Goal: Information Seeking & Learning: Find specific page/section

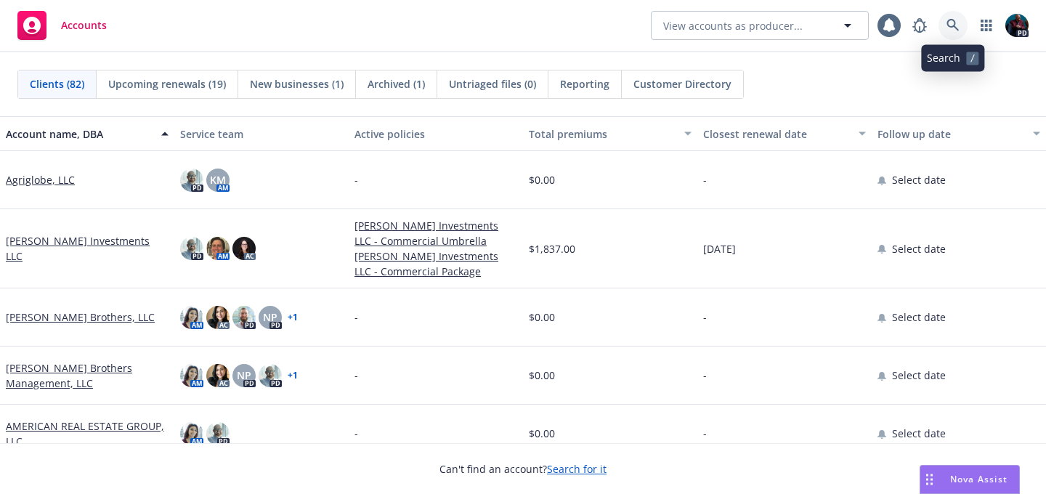
click at [954, 21] on icon at bounding box center [953, 25] width 12 height 12
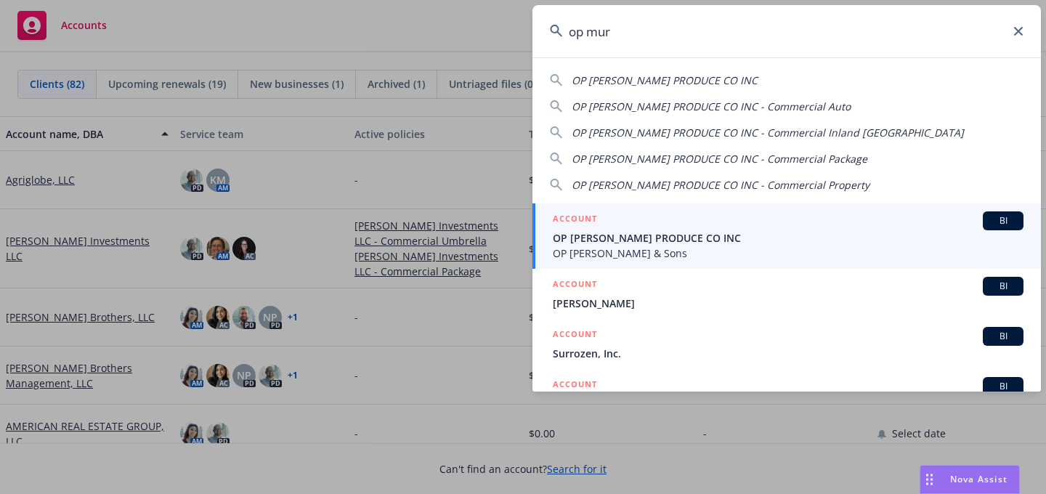
type input "op mur"
click at [748, 239] on span "OP [PERSON_NAME] PRODUCE CO INC" at bounding box center [788, 237] width 471 height 15
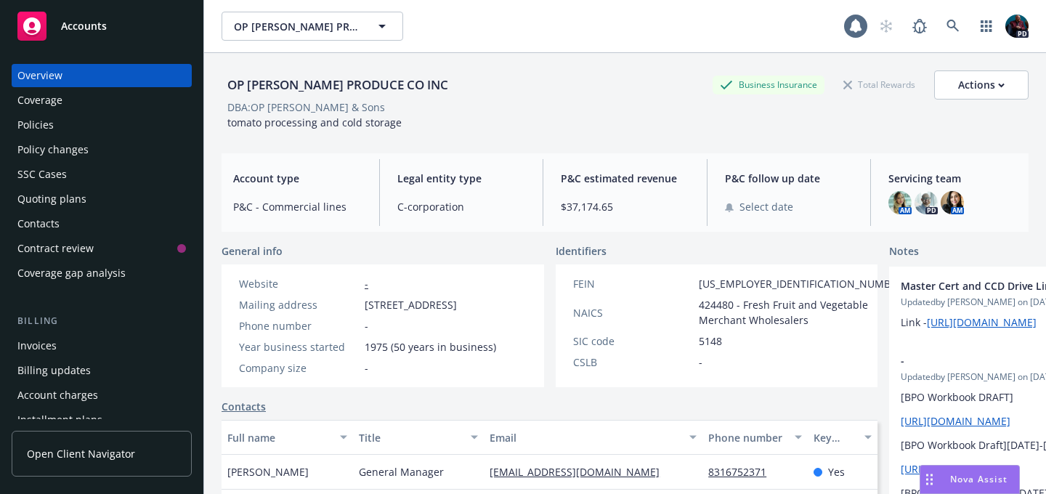
click at [44, 97] on div "Coverage" at bounding box center [39, 100] width 45 height 23
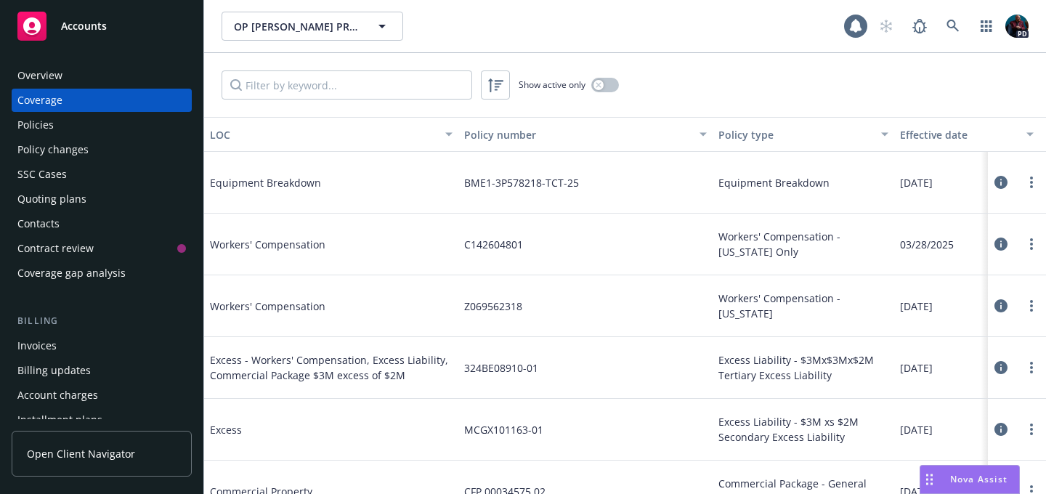
click at [97, 116] on div "Policies" at bounding box center [101, 124] width 169 height 23
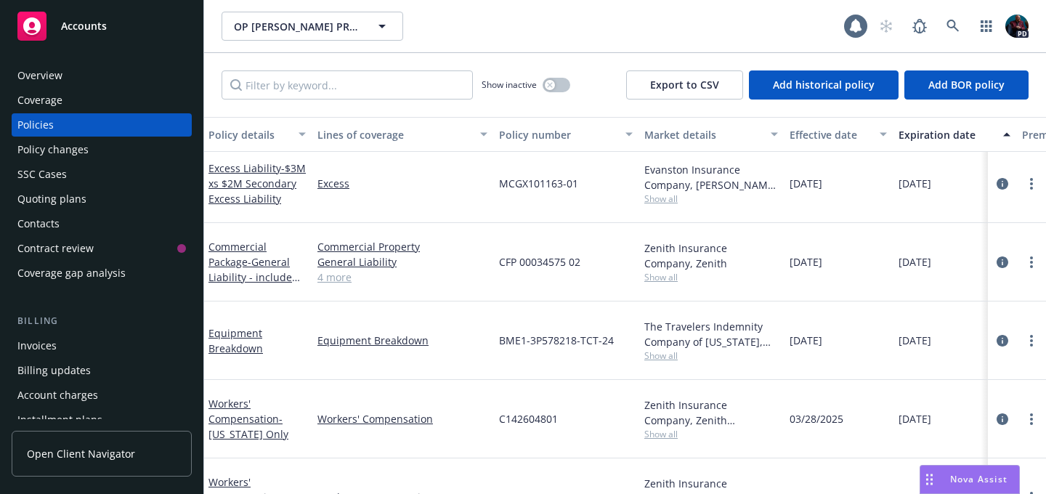
scroll to position [76, 1]
